Goal: Transaction & Acquisition: Purchase product/service

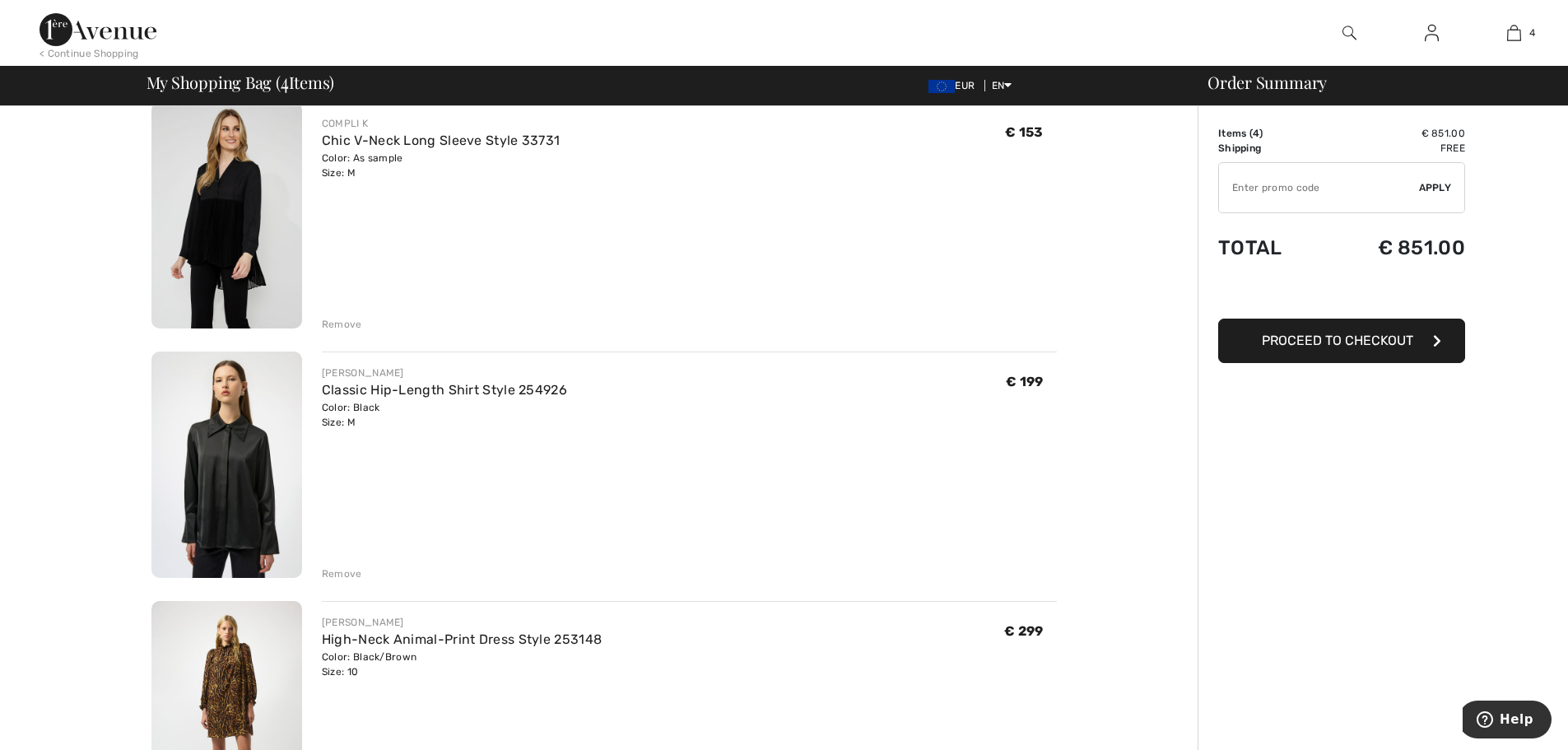
scroll to position [83, 0]
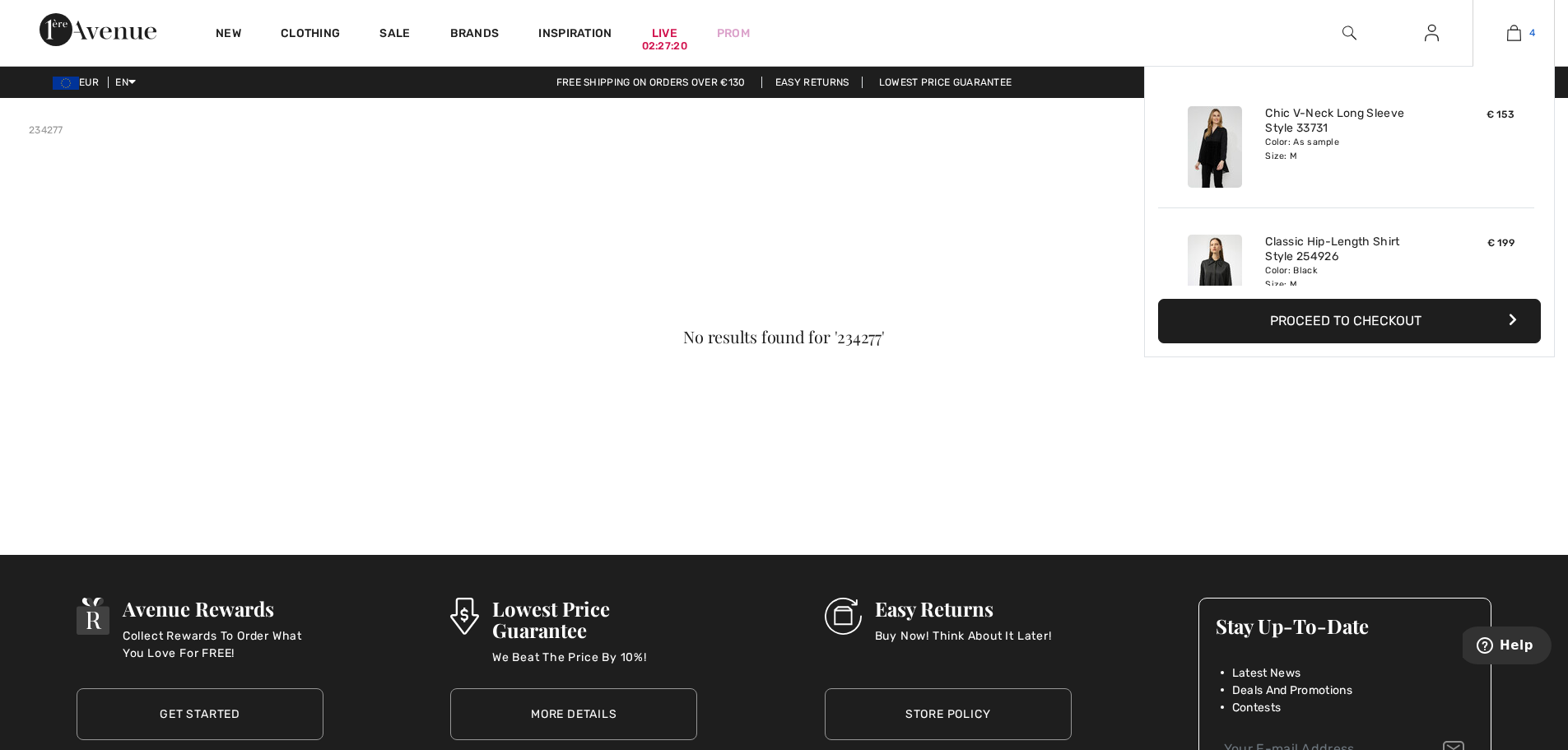
click at [1508, 35] on img at bounding box center [1514, 33] width 14 height 20
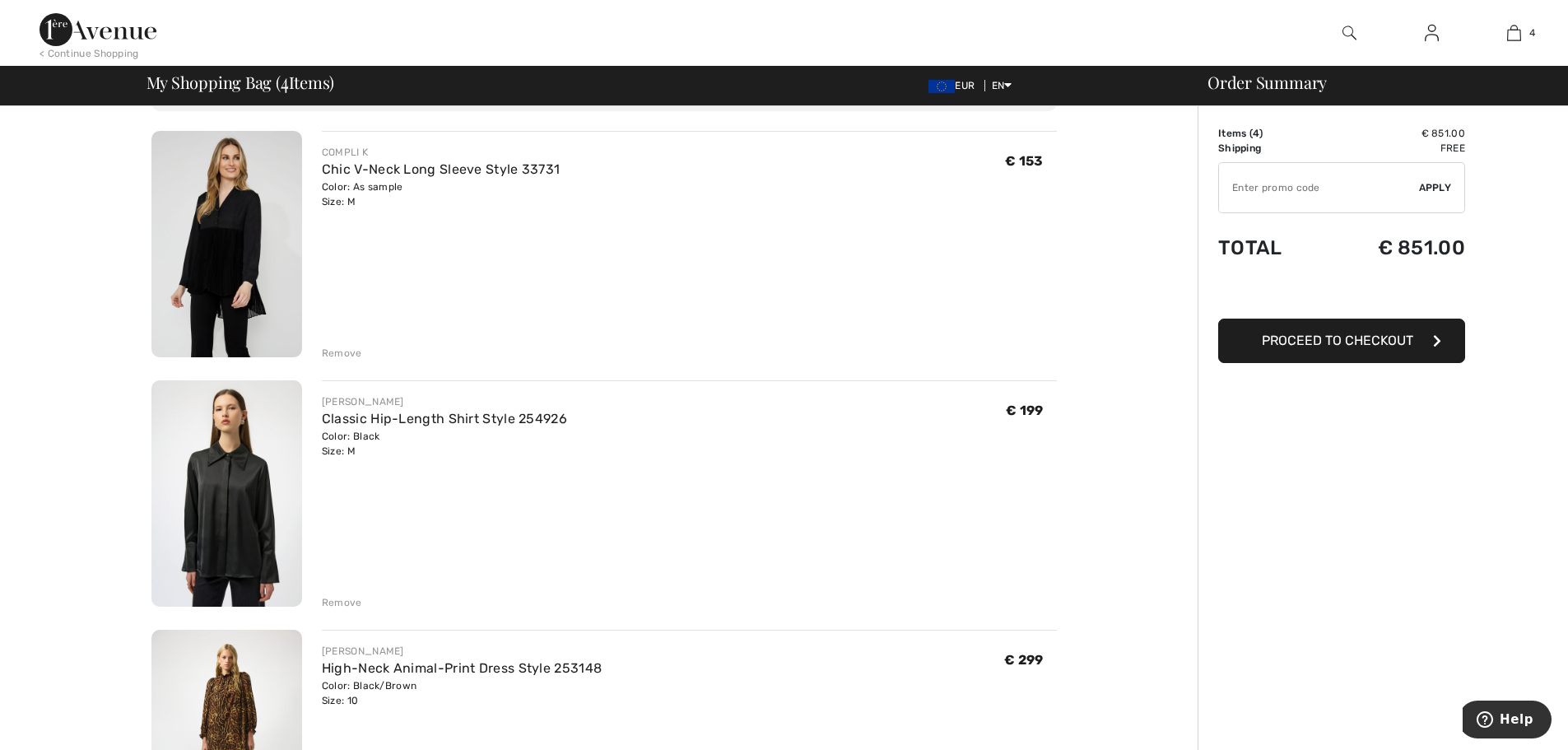
scroll to position [83, 0]
